Goal: Check status: Check status

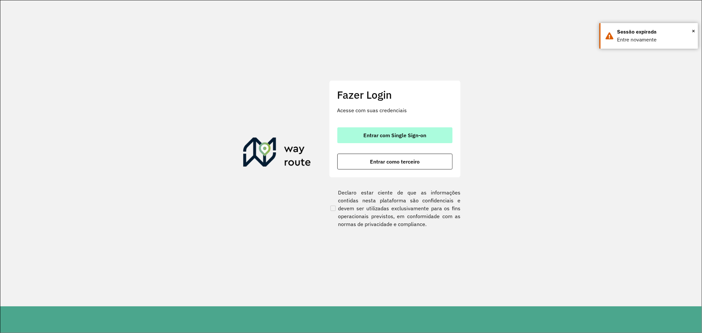
click at [397, 133] on span "Entrar com Single Sign-on" at bounding box center [394, 135] width 63 height 5
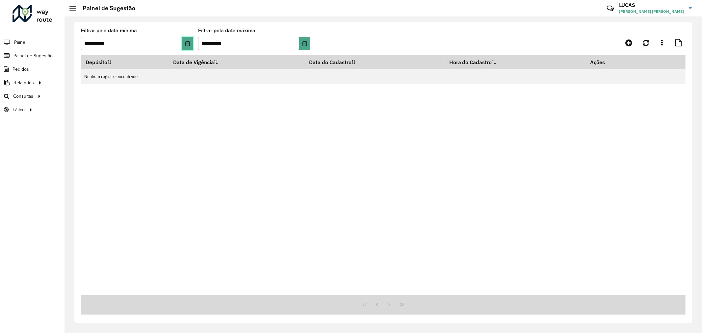
click at [186, 47] on button "Choose Date" at bounding box center [187, 43] width 11 height 13
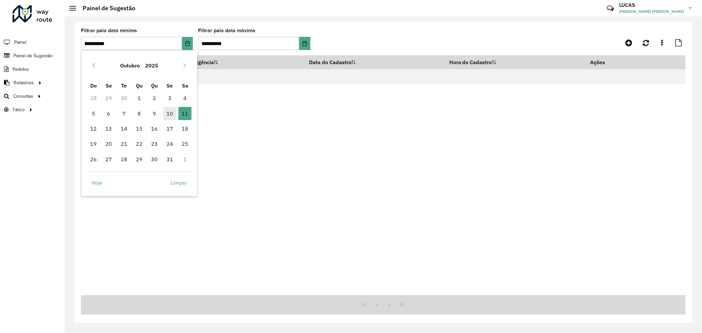
click at [166, 113] on span "10" at bounding box center [169, 113] width 13 height 13
type input "**********"
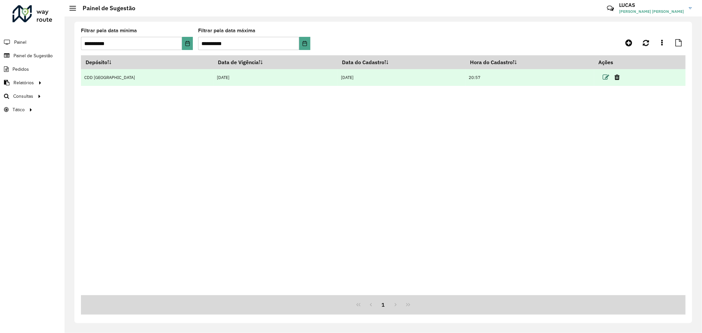
click at [602, 76] on icon at bounding box center [605, 77] width 7 height 7
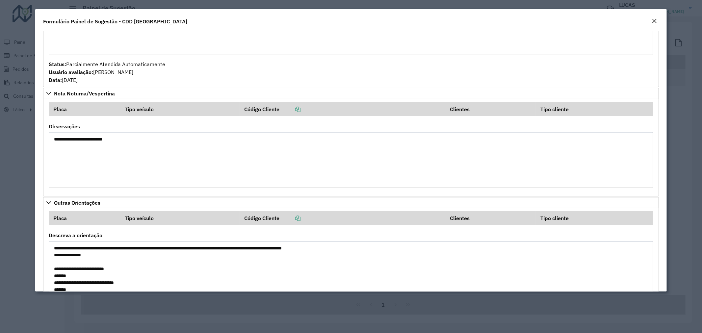
scroll to position [735, 0]
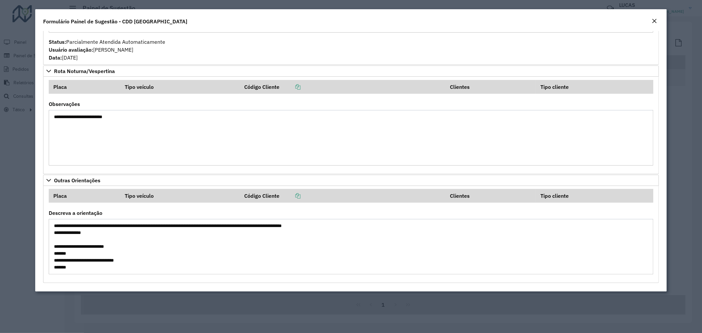
click at [653, 21] on em "Close" at bounding box center [653, 20] width 5 height 5
